Goal: Task Accomplishment & Management: Complete application form

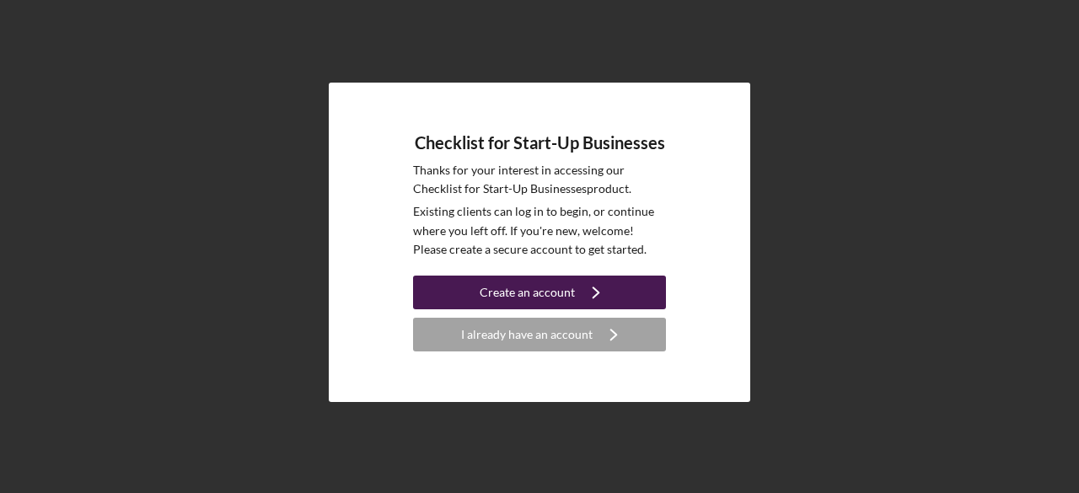
click at [571, 292] on div "Create an account" at bounding box center [527, 293] width 95 height 34
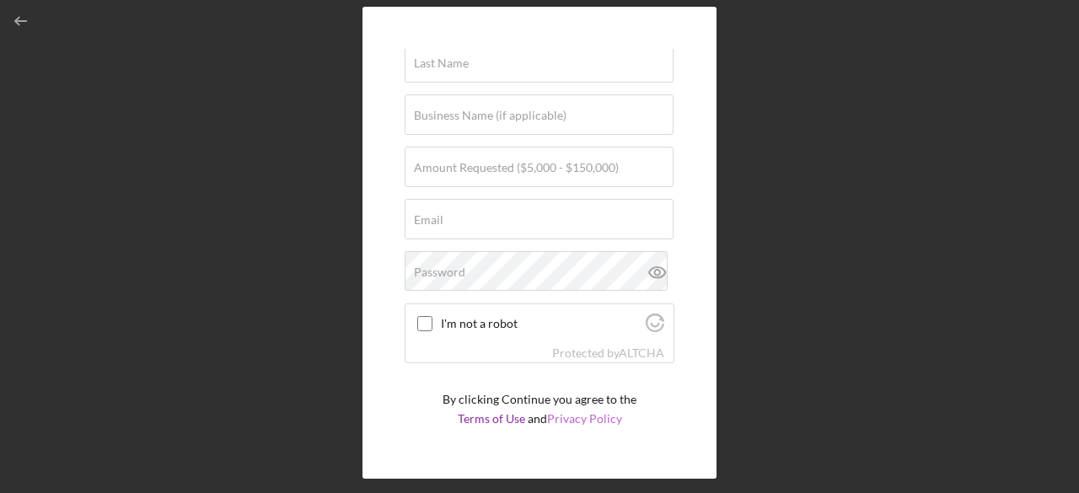
scroll to position [137, 0]
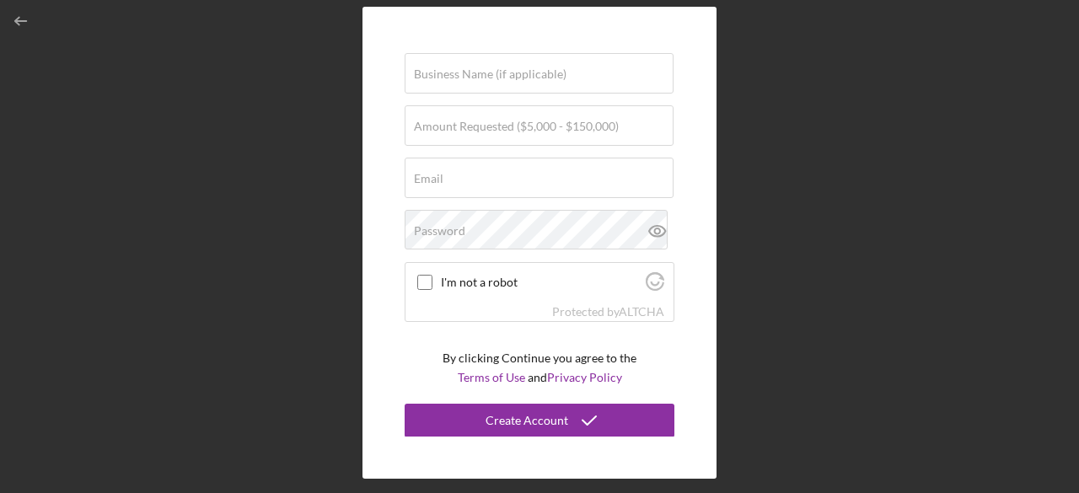
drag, startPoint x: 897, startPoint y: 229, endPoint x: 743, endPoint y: 136, distance: 180.4
click at [897, 229] on div "Create Account First Name Last Name Business Name (if applicable) Amount Reques…" at bounding box center [539, 242] width 1062 height 485
click at [26, 21] on line "button" at bounding box center [21, 21] width 11 height 0
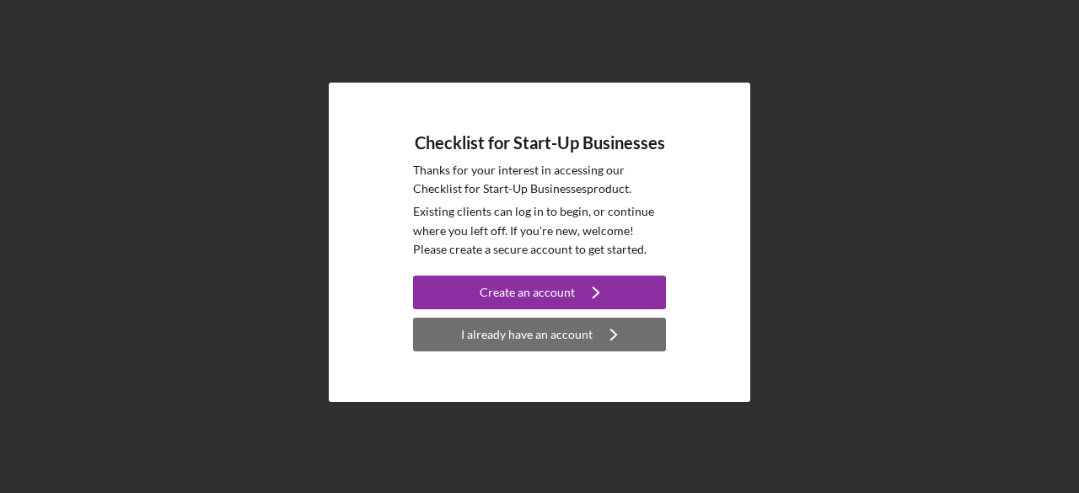
click at [569, 343] on div "I already have an account" at bounding box center [526, 335] width 131 height 34
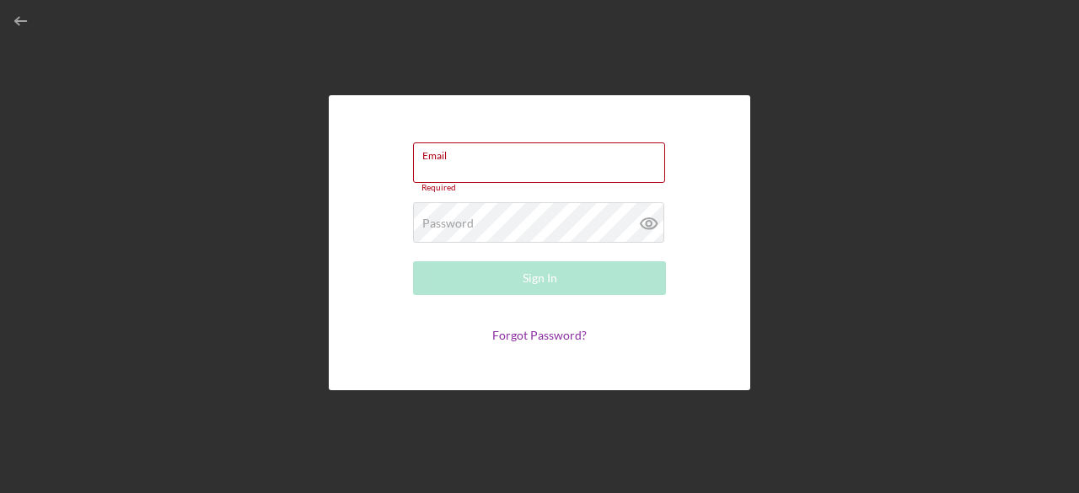
click at [473, 134] on div "Email Required Password Required Sign In Forgot Password?" at bounding box center [539, 242] width 421 height 295
click at [474, 159] on div "Email Required" at bounding box center [539, 167] width 253 height 51
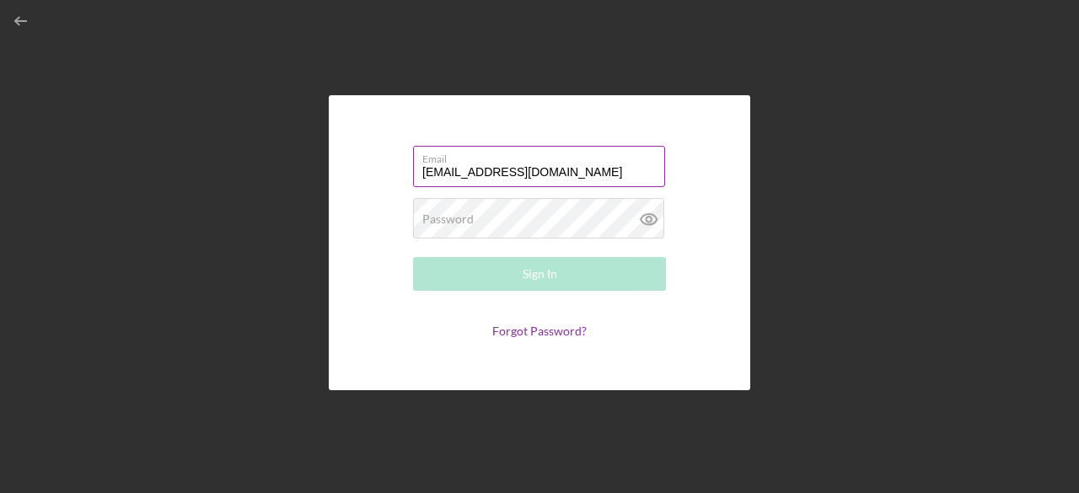
type input "[EMAIL_ADDRESS][DOMAIN_NAME]"
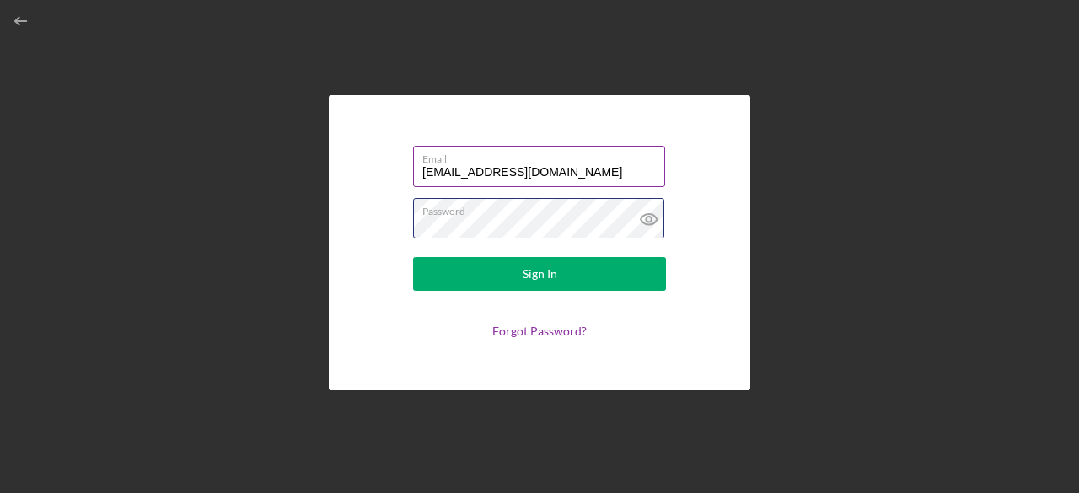
click at [413, 257] on button "Sign In" at bounding box center [539, 274] width 253 height 34
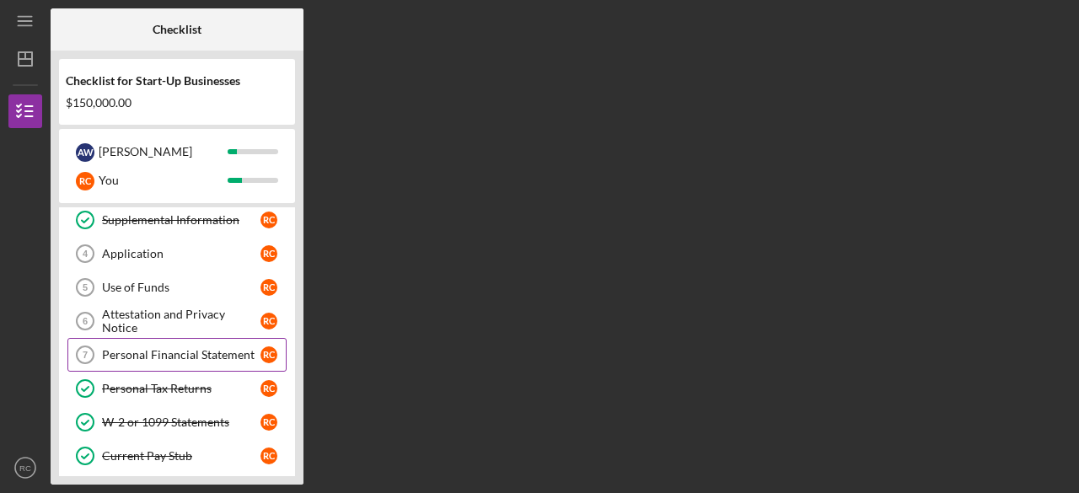
scroll to position [84, 0]
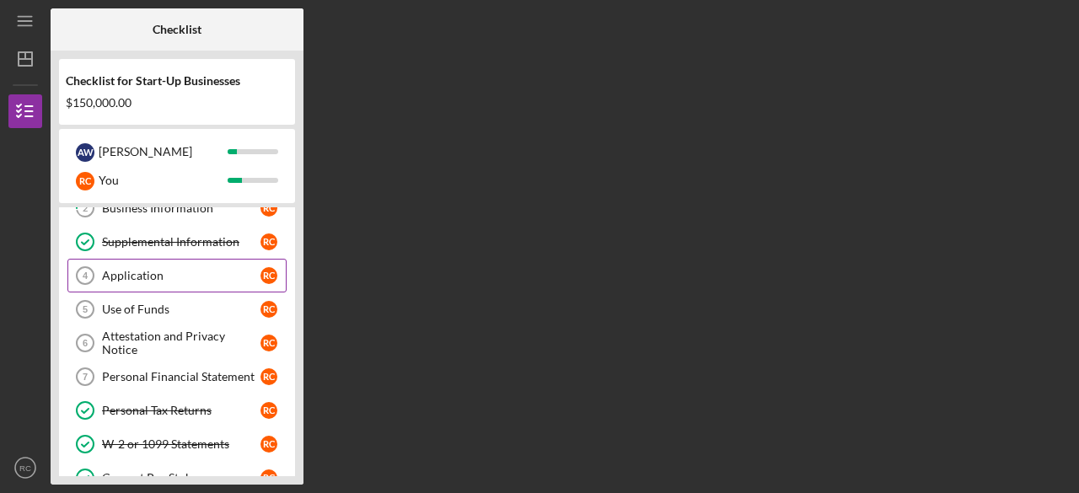
click at [153, 279] on div "Application" at bounding box center [181, 275] width 158 height 13
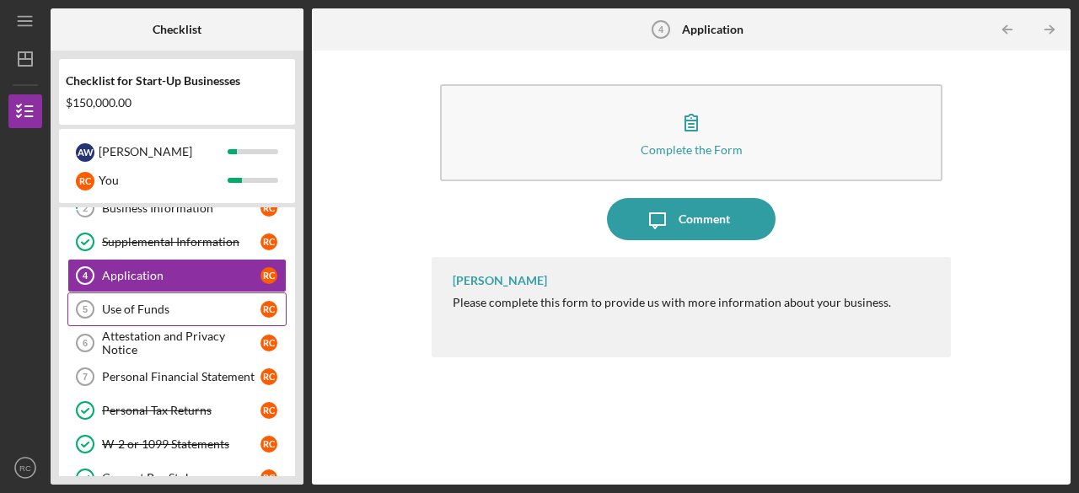
click at [152, 303] on div "Use of Funds" at bounding box center [181, 309] width 158 height 13
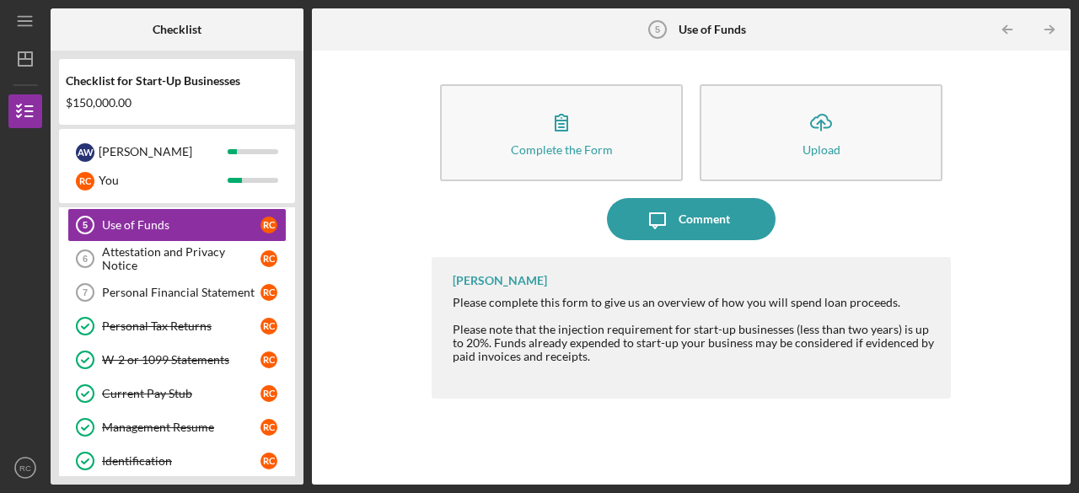
scroll to position [84, 0]
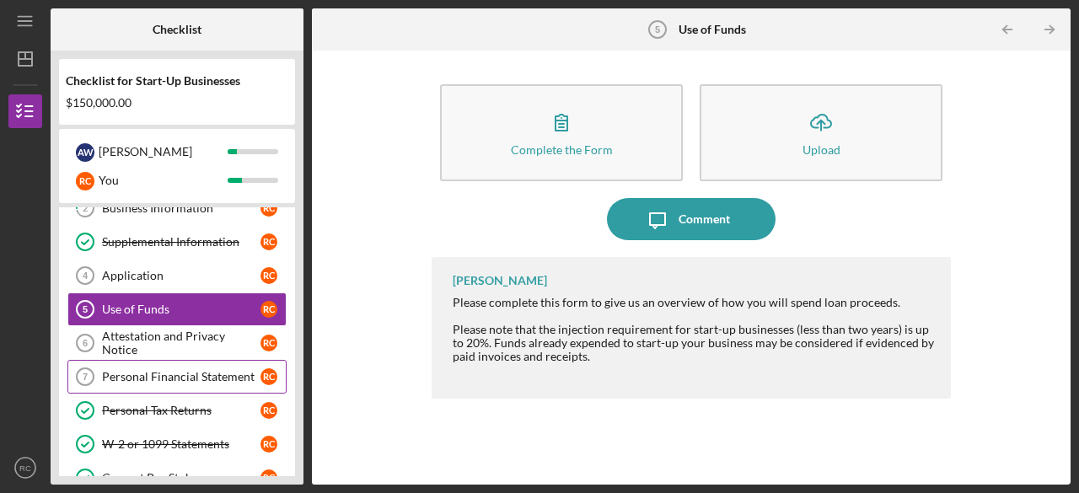
click at [153, 365] on link "Personal Financial Statement 7 Personal Financial Statement R C" at bounding box center [176, 377] width 219 height 34
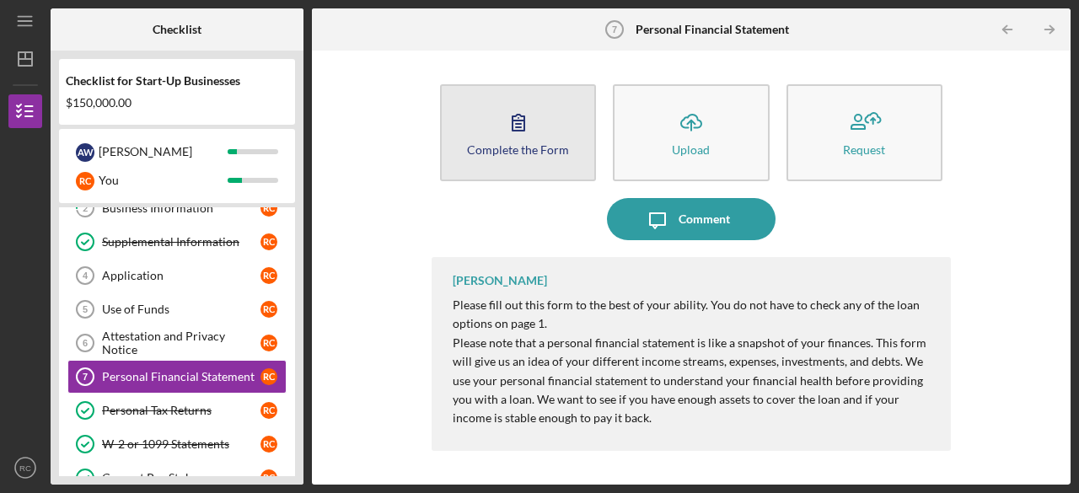
click at [541, 133] on button "Complete the Form Form" at bounding box center [518, 132] width 156 height 97
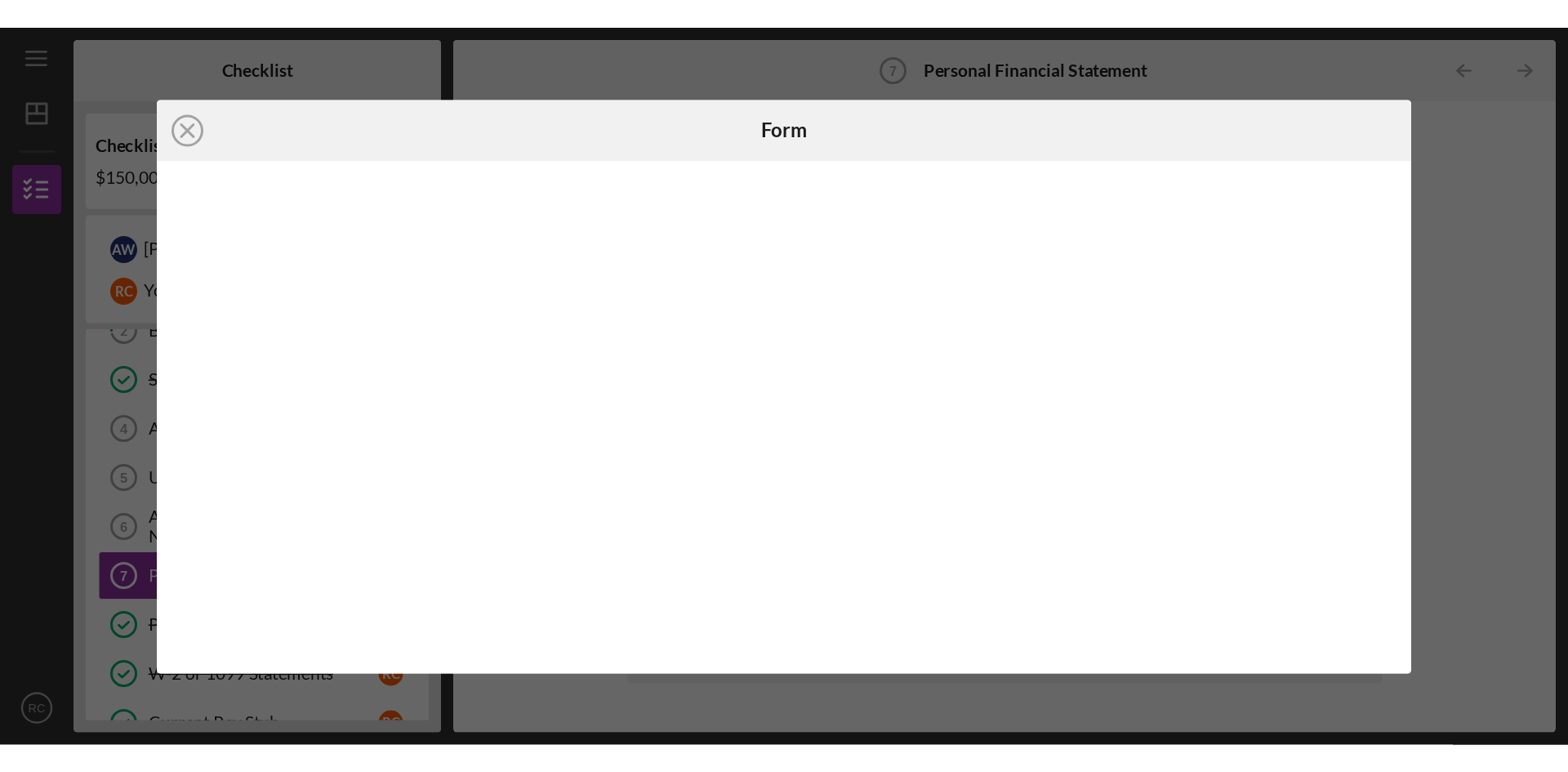
scroll to position [81, 0]
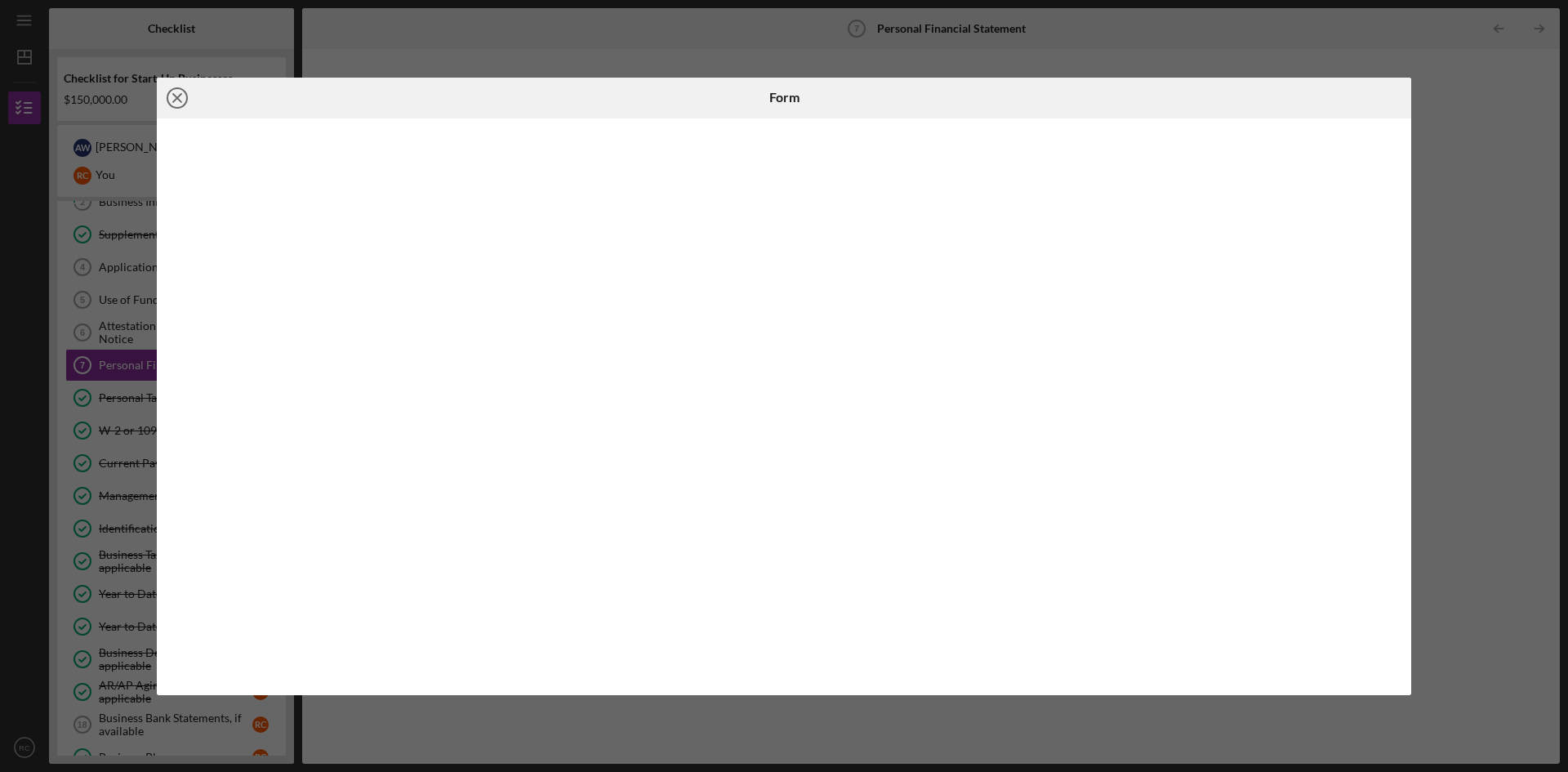
click at [177, 98] on line at bounding box center [177, 98] width 8 height 8
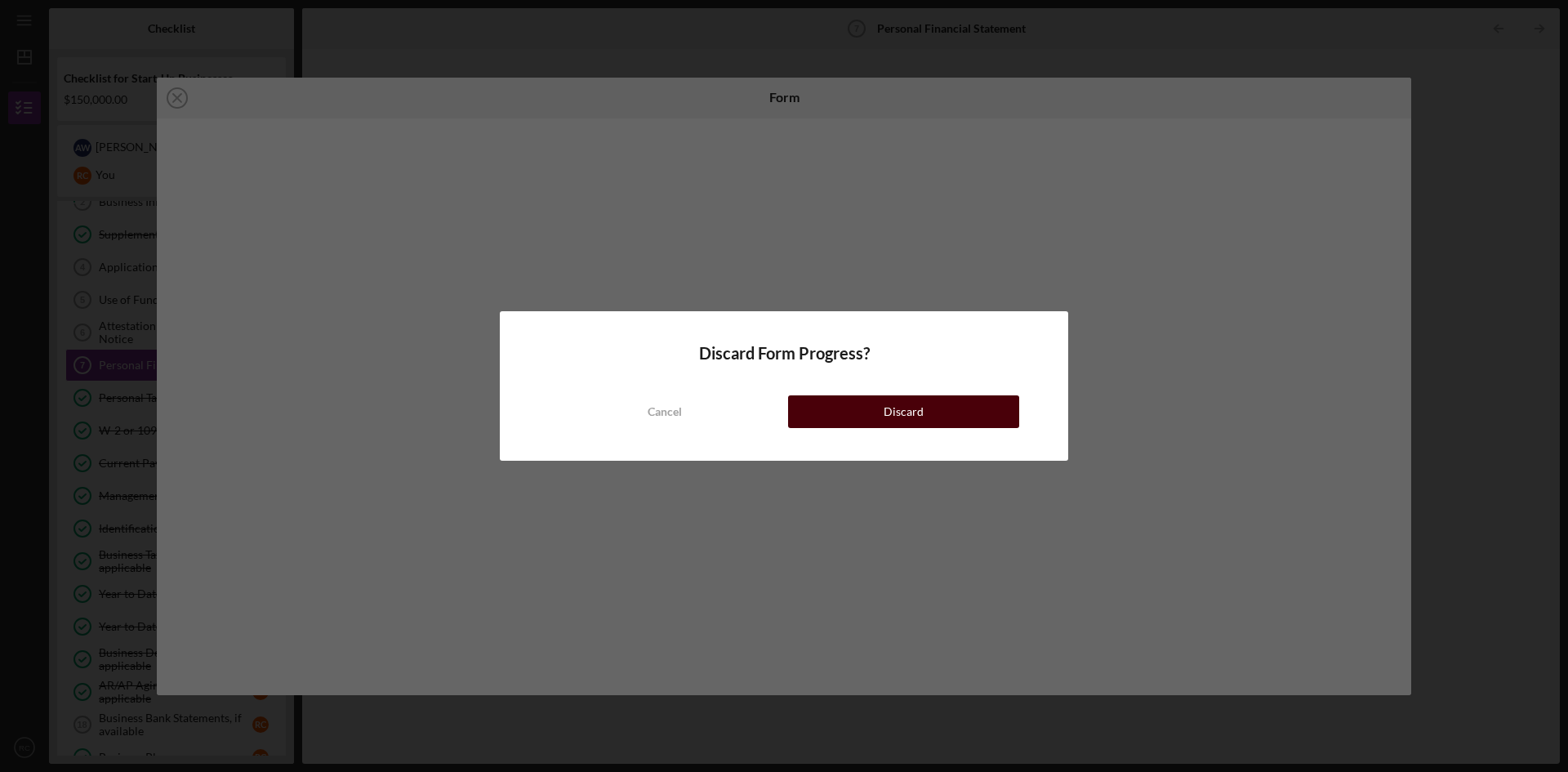
click at [853, 414] on button "Discard" at bounding box center [903, 412] width 232 height 33
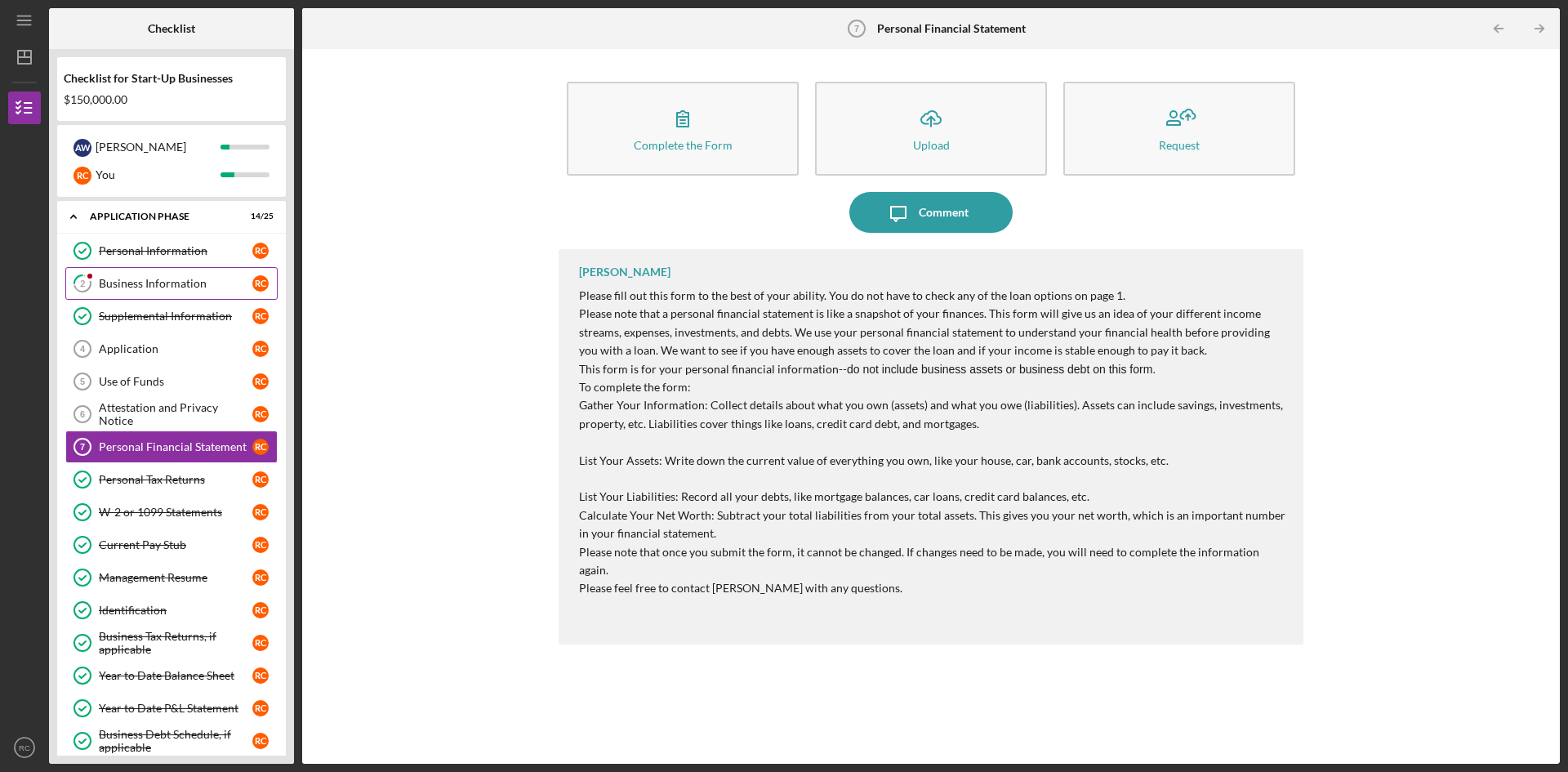
click at [172, 277] on div "Business Information" at bounding box center [175, 283] width 153 height 13
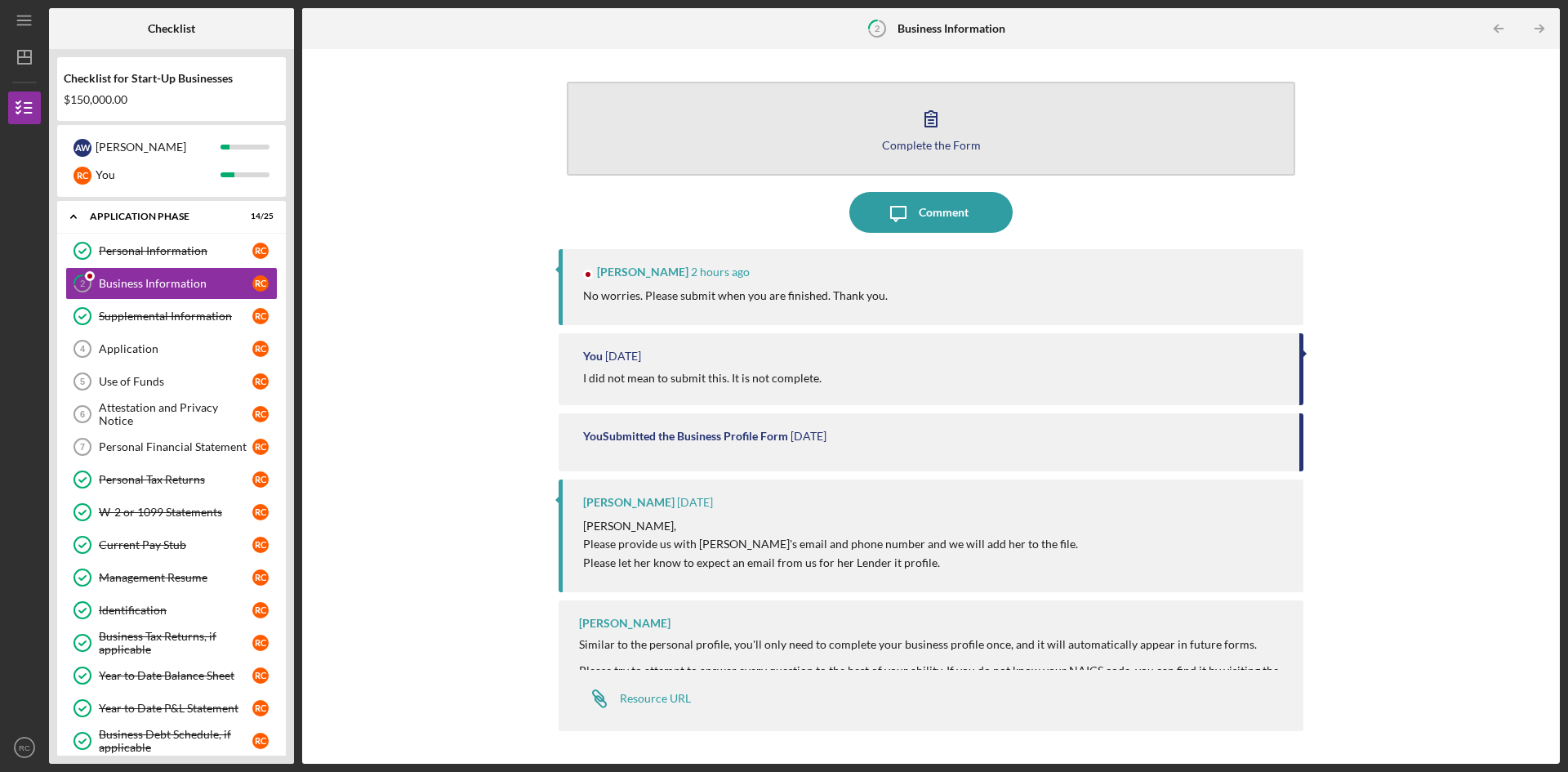
click at [900, 134] on button "Complete the Form Form" at bounding box center [931, 128] width 729 height 94
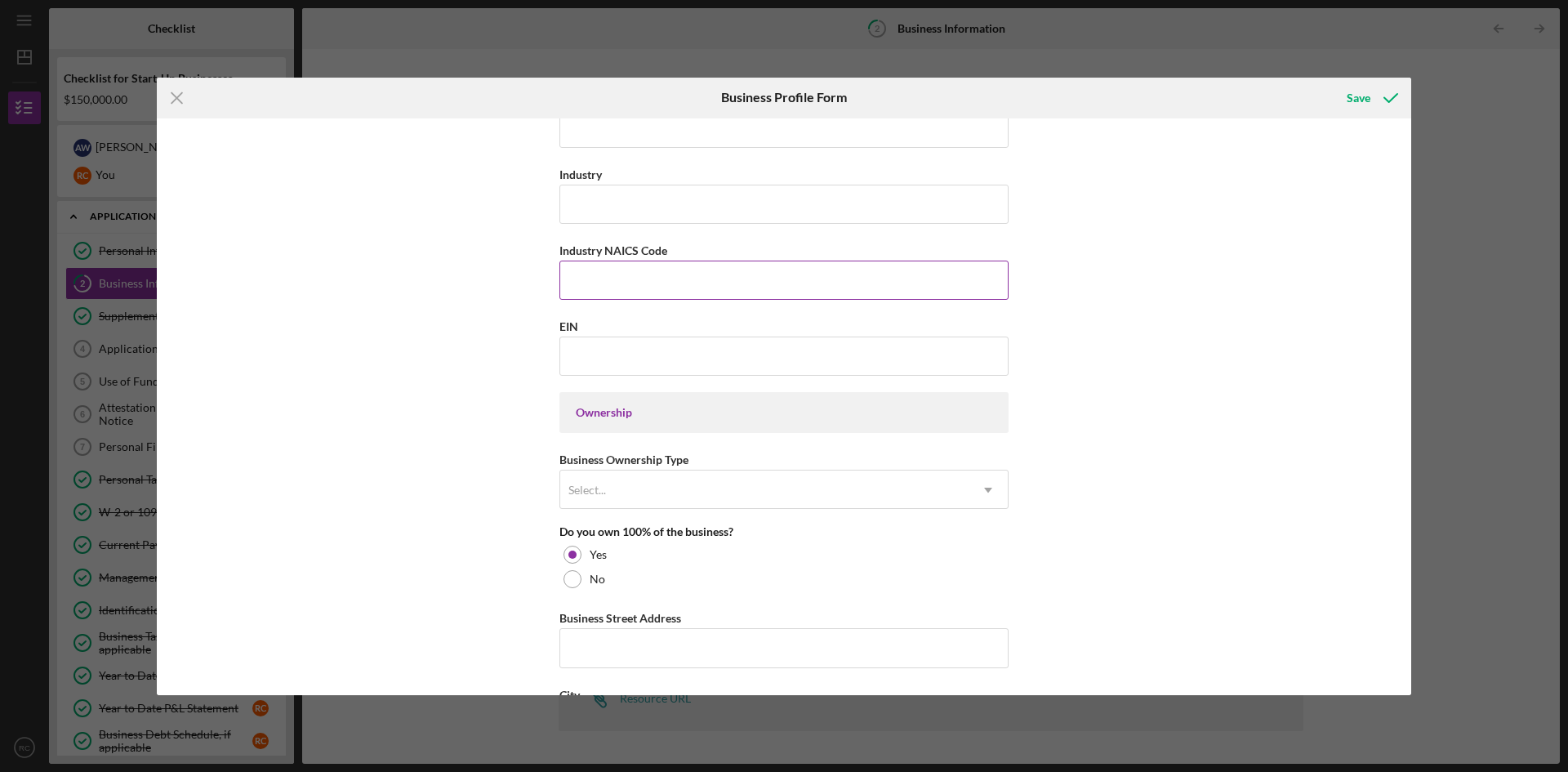
scroll to position [490, 0]
click at [183, 99] on icon "Icon/Menu Close" at bounding box center [177, 98] width 41 height 41
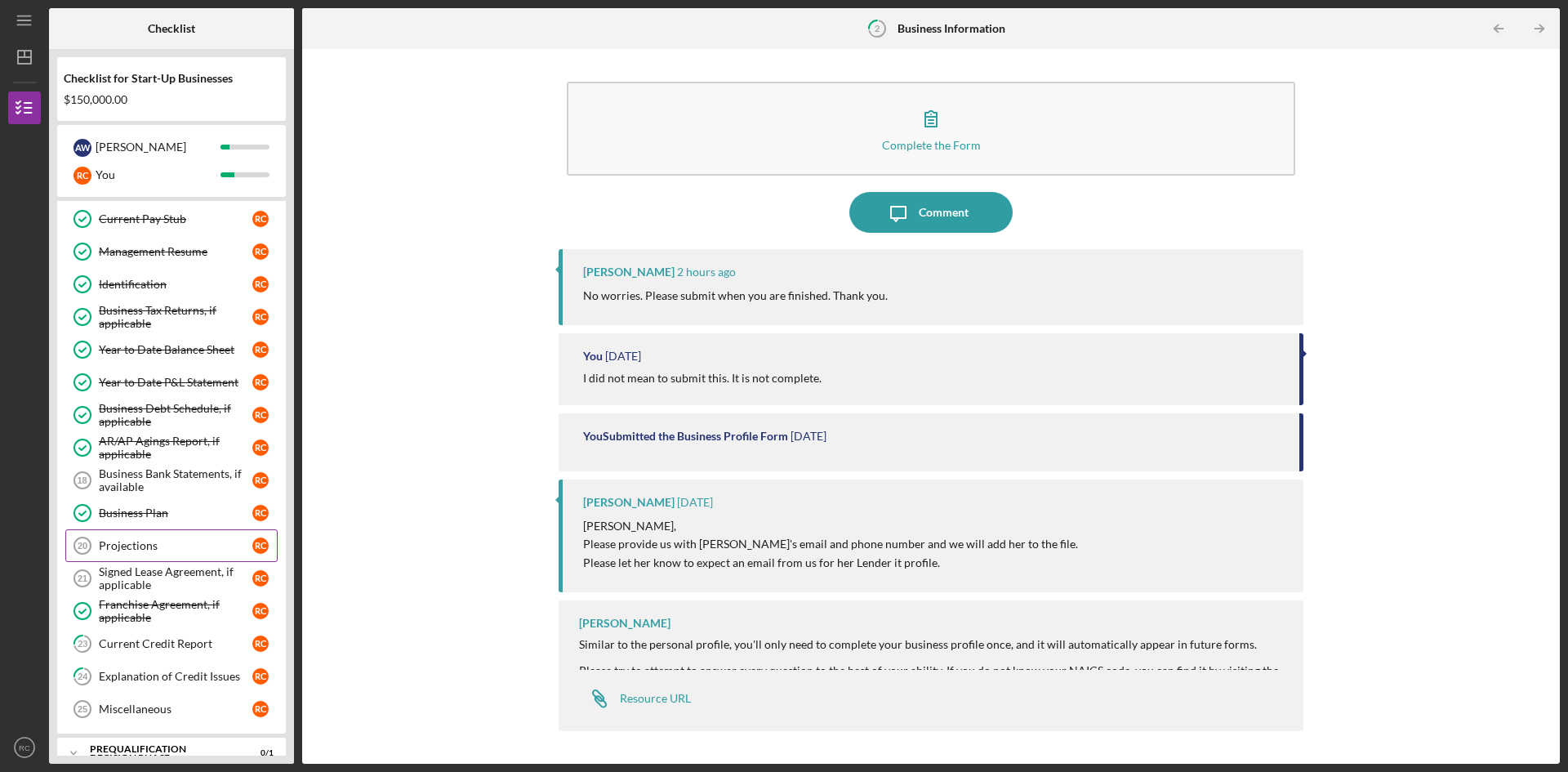
scroll to position [326, 0]
